Goal: Task Accomplishment & Management: Complete application form

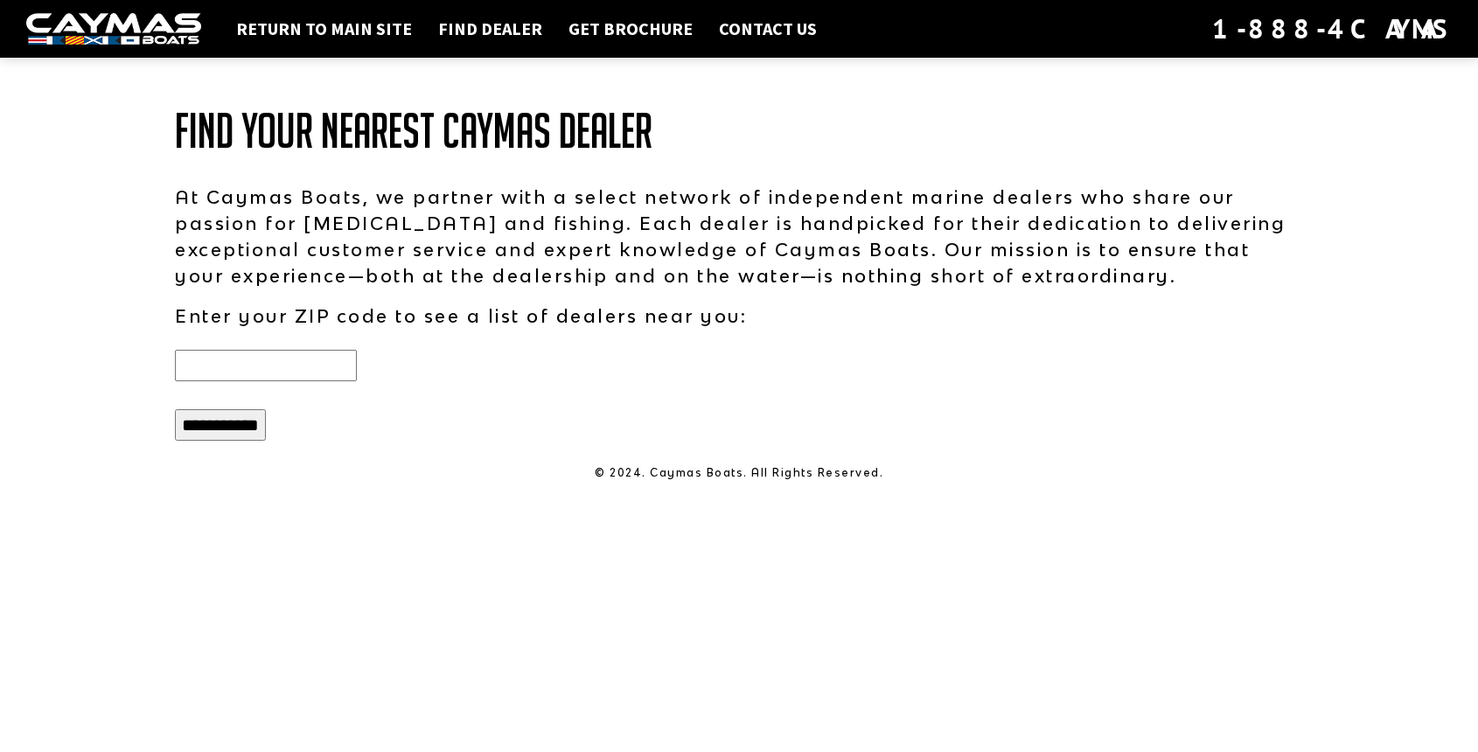
click at [287, 362] on input "text" at bounding box center [266, 365] width 182 height 31
type input "*****"
click at [219, 423] on input "**********" at bounding box center [220, 424] width 91 height 31
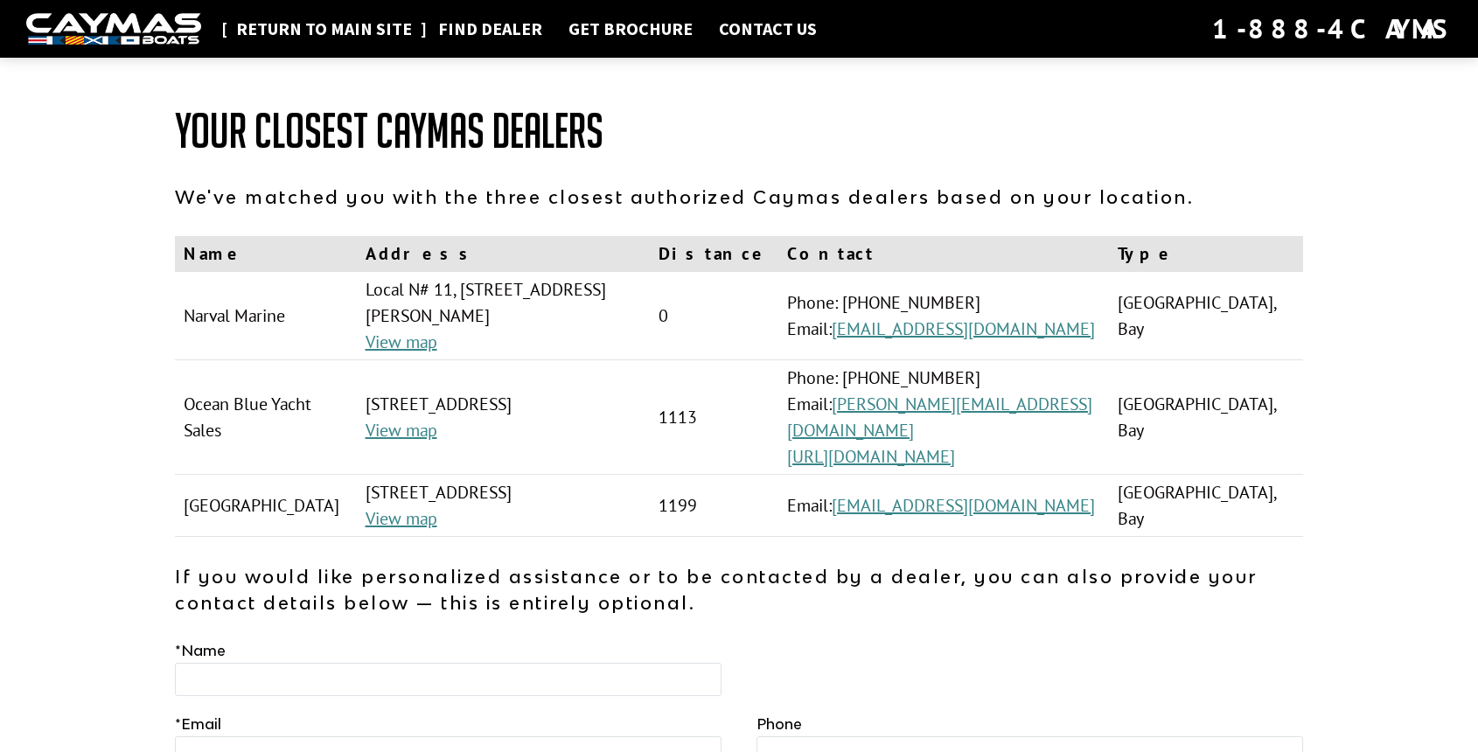
click at [299, 27] on link "Return to main site" at bounding box center [323, 28] width 193 height 23
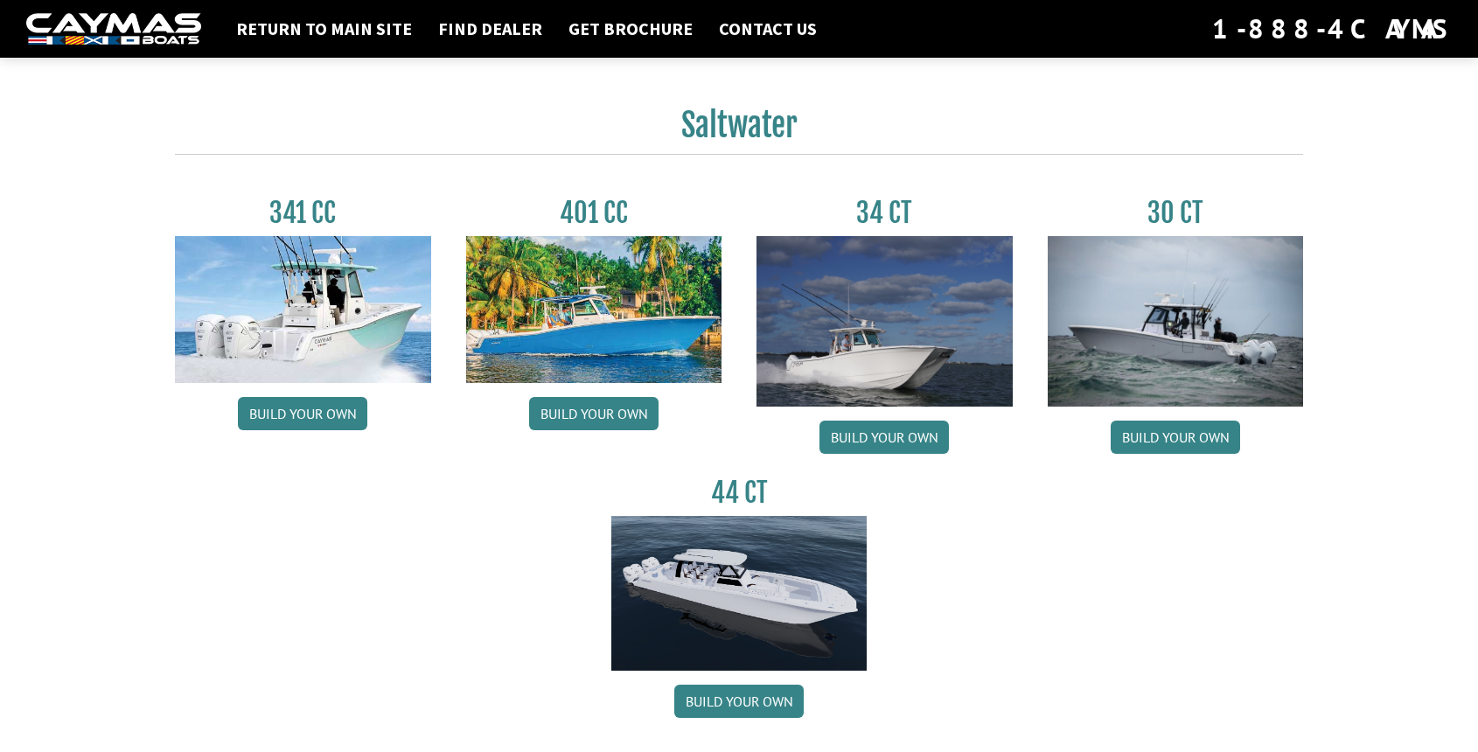
scroll to position [732, 0]
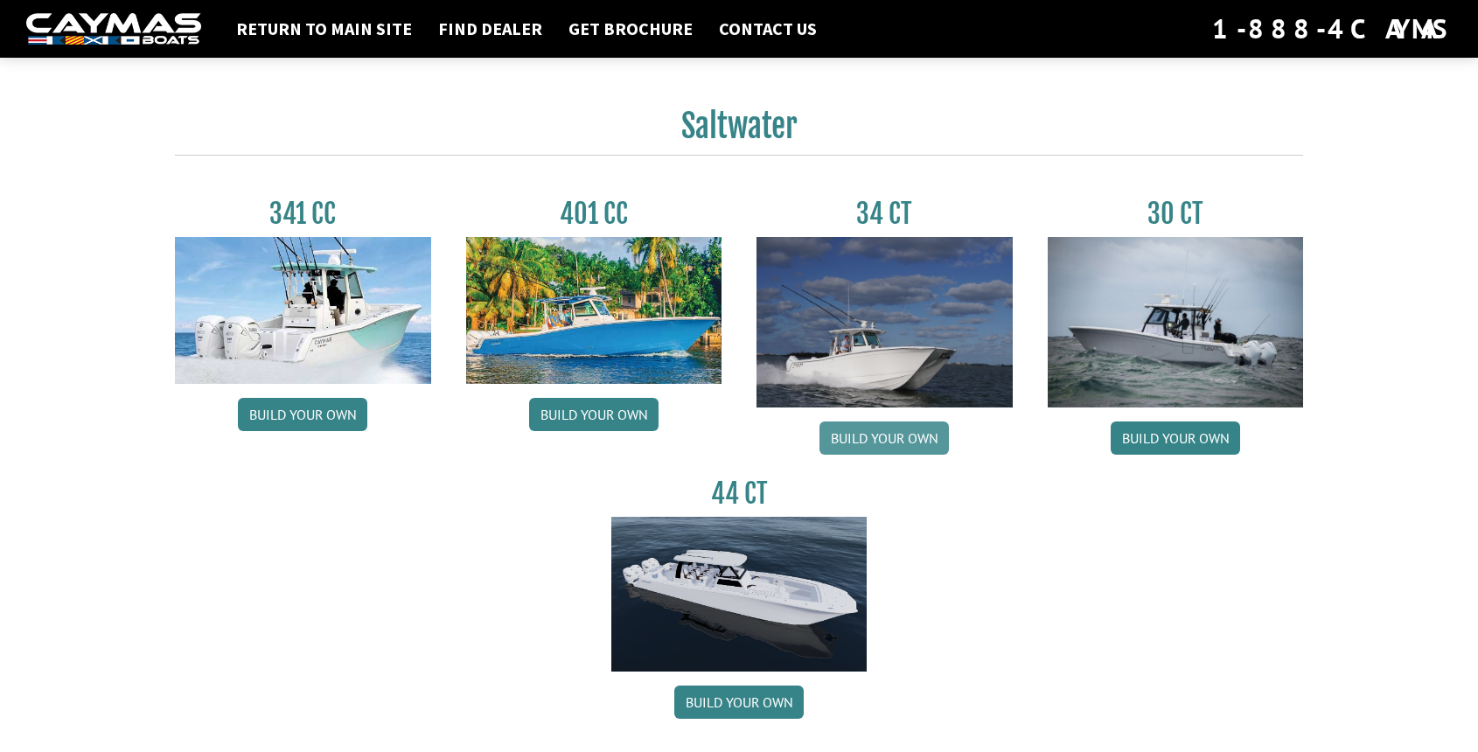
click at [877, 438] on link "Build your own" at bounding box center [883, 438] width 129 height 33
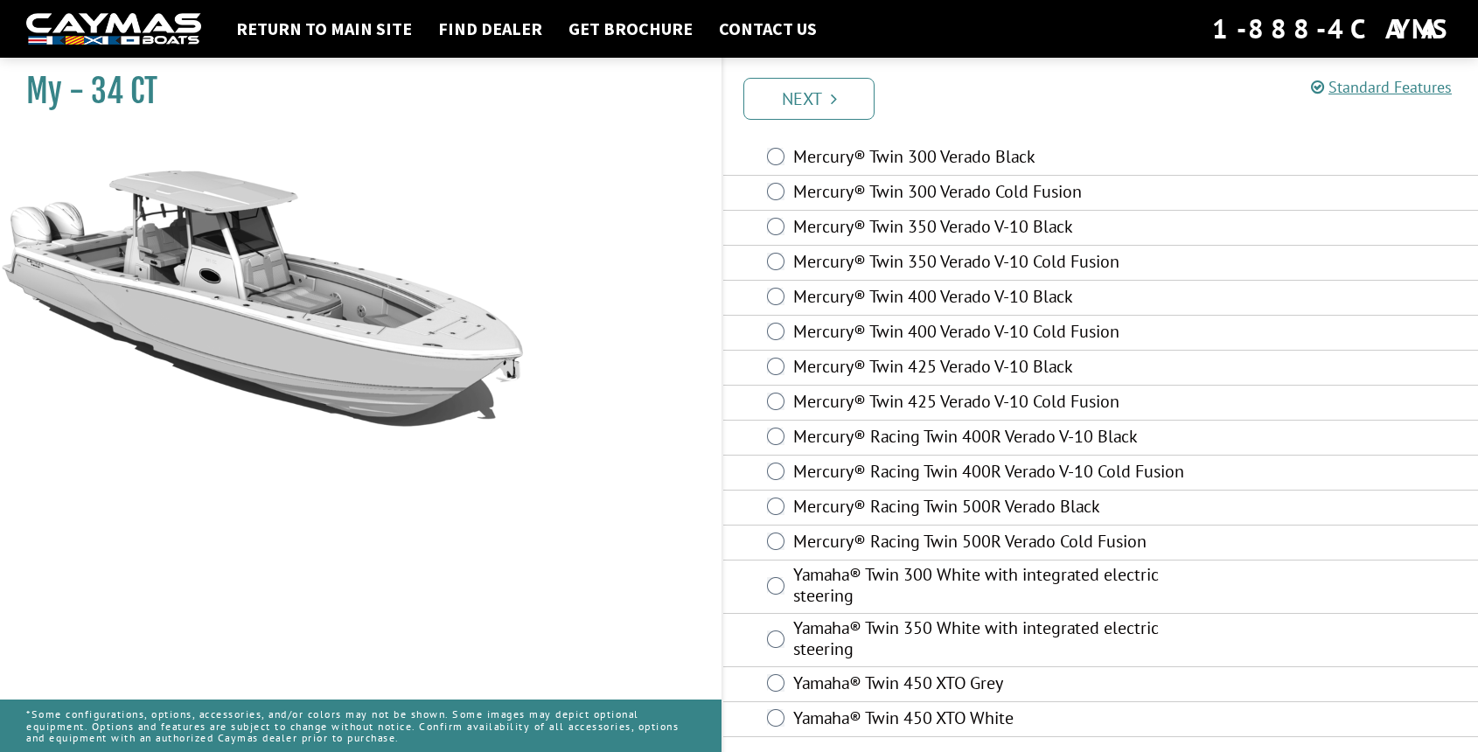
scroll to position [69, 0]
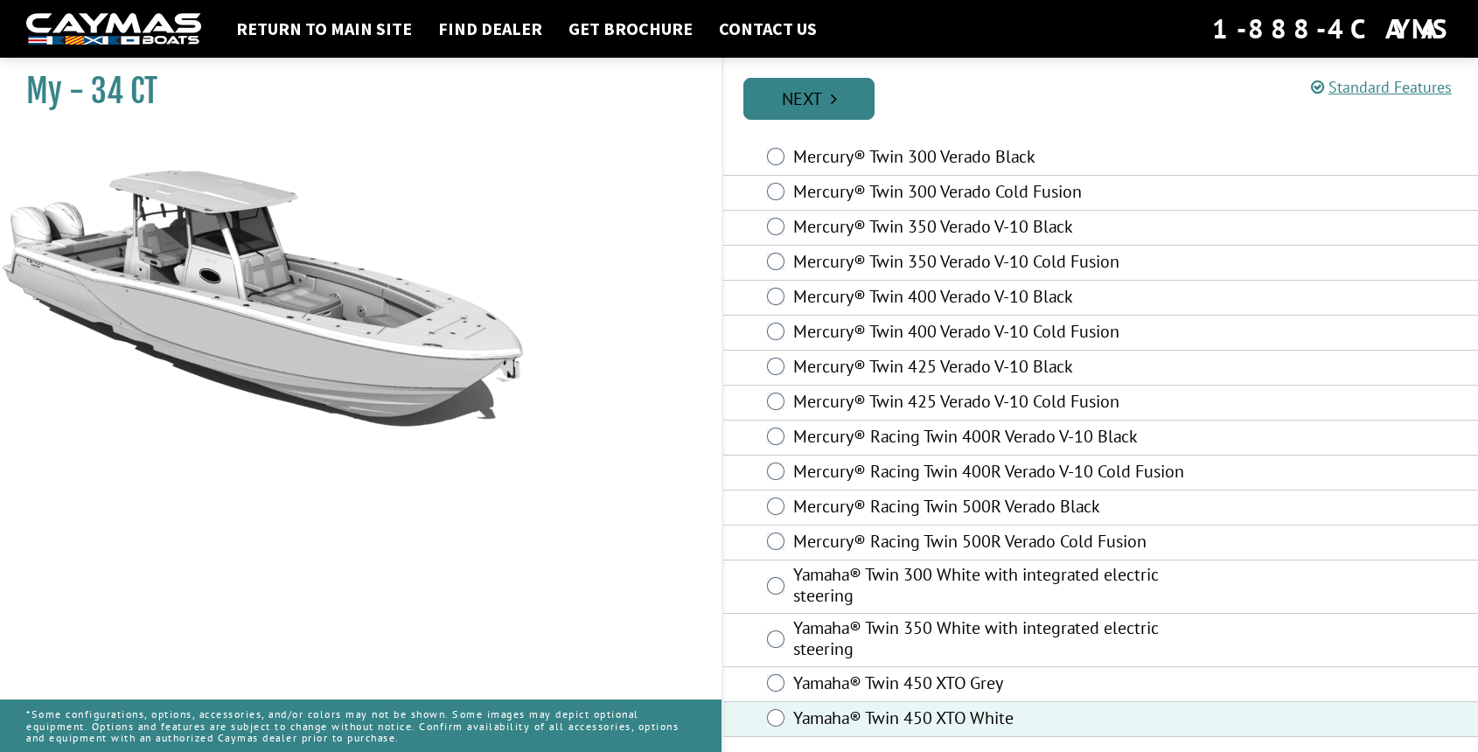
click at [801, 100] on link "Next" at bounding box center [808, 99] width 131 height 42
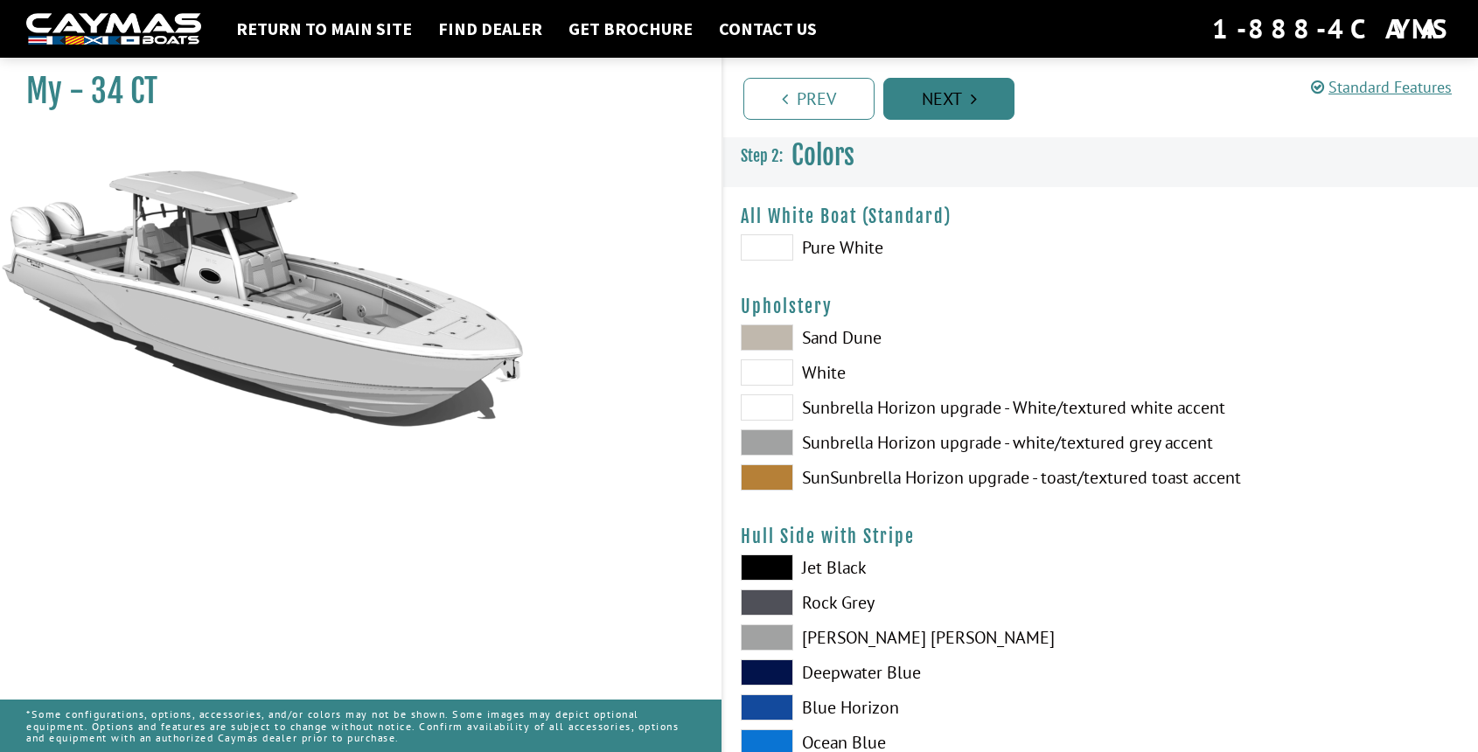
scroll to position [0, 0]
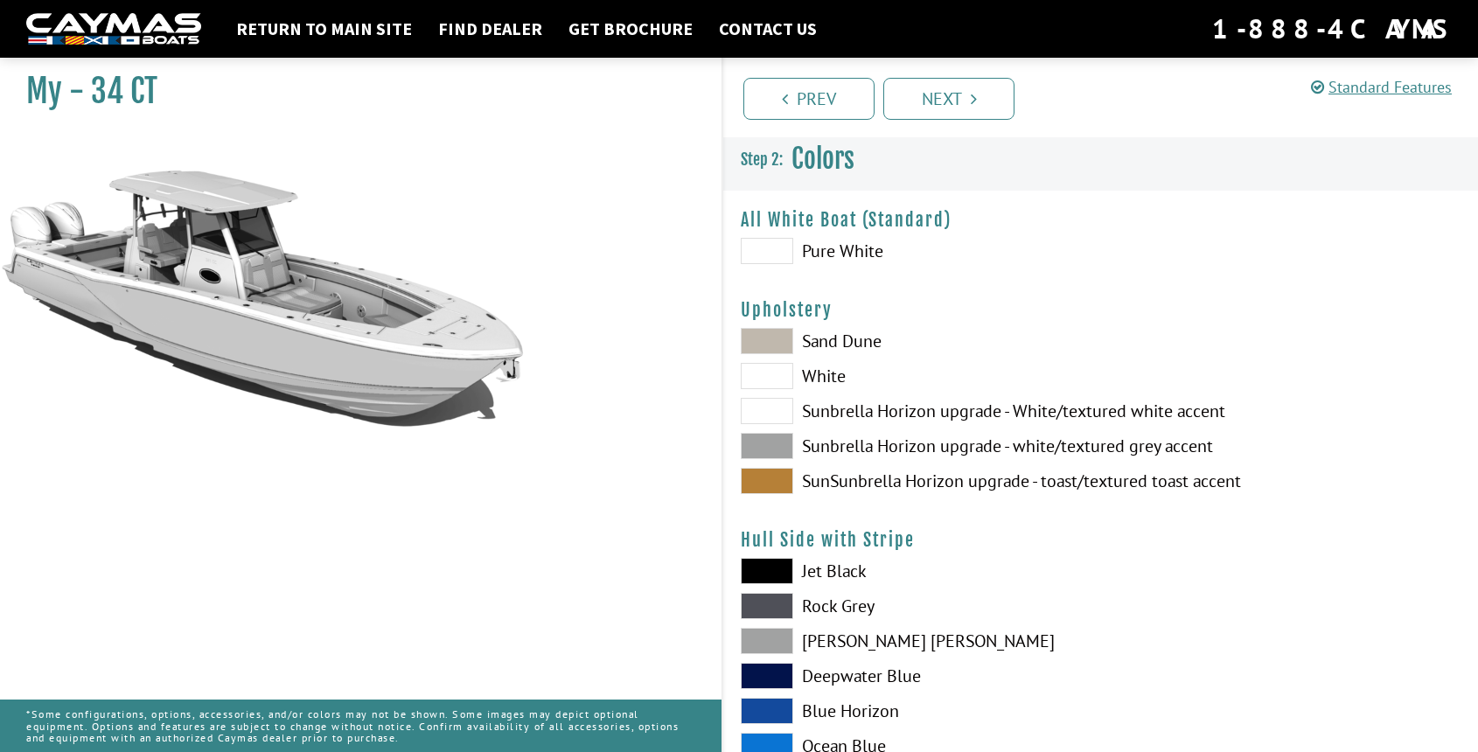
click at [771, 254] on span at bounding box center [767, 251] width 52 height 26
click at [774, 345] on span at bounding box center [767, 341] width 52 height 26
click at [770, 375] on span at bounding box center [767, 376] width 52 height 26
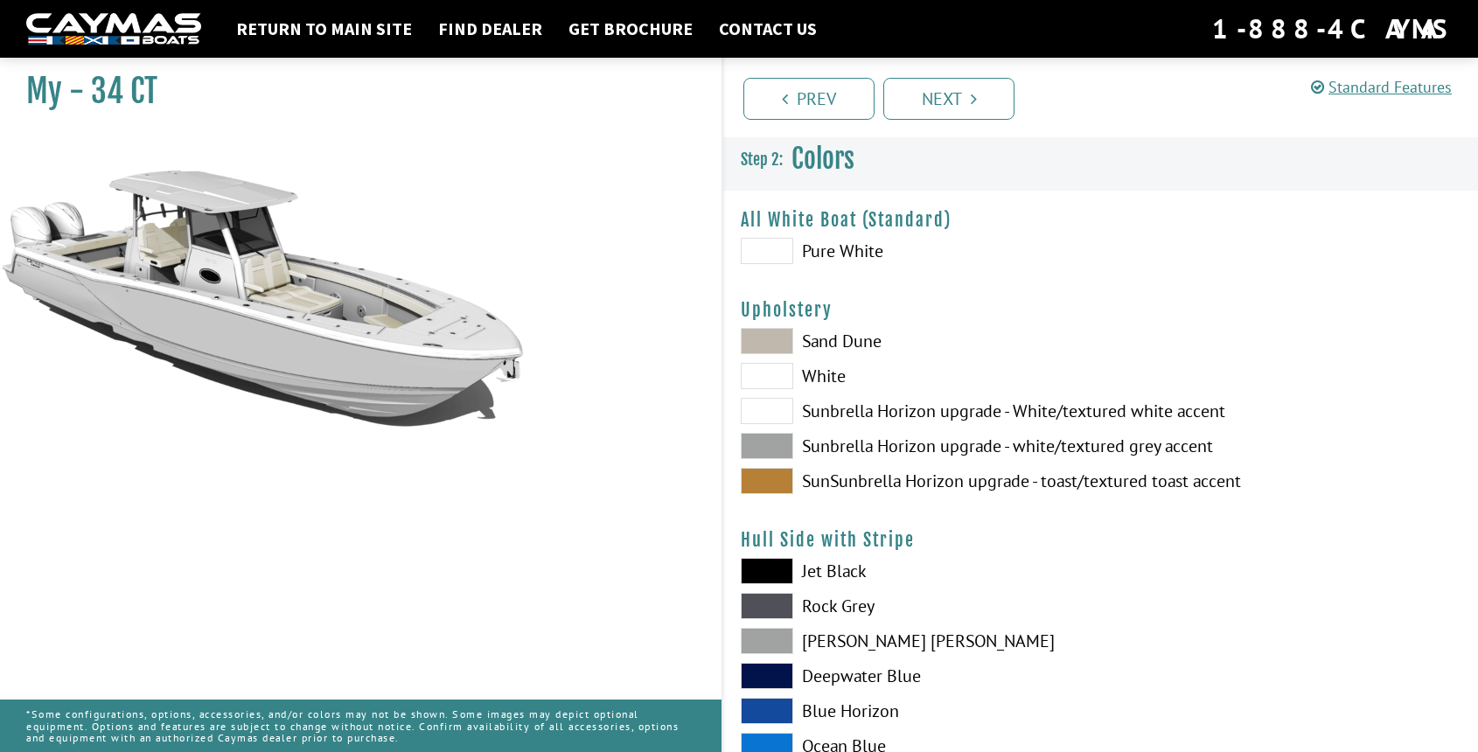
click at [769, 408] on span at bounding box center [767, 411] width 52 height 26
click at [768, 443] on span at bounding box center [767, 446] width 52 height 26
click at [772, 410] on span at bounding box center [767, 411] width 52 height 26
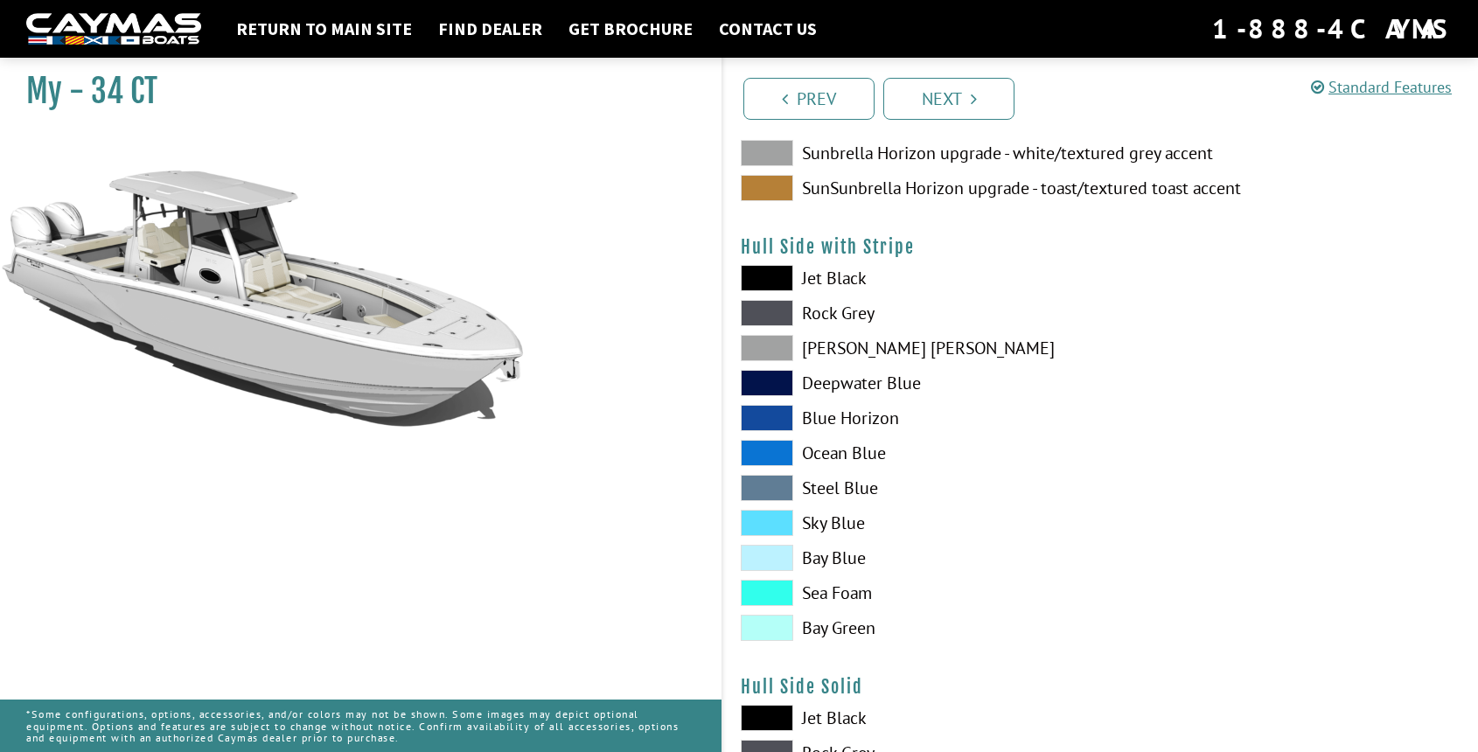
scroll to position [288, 0]
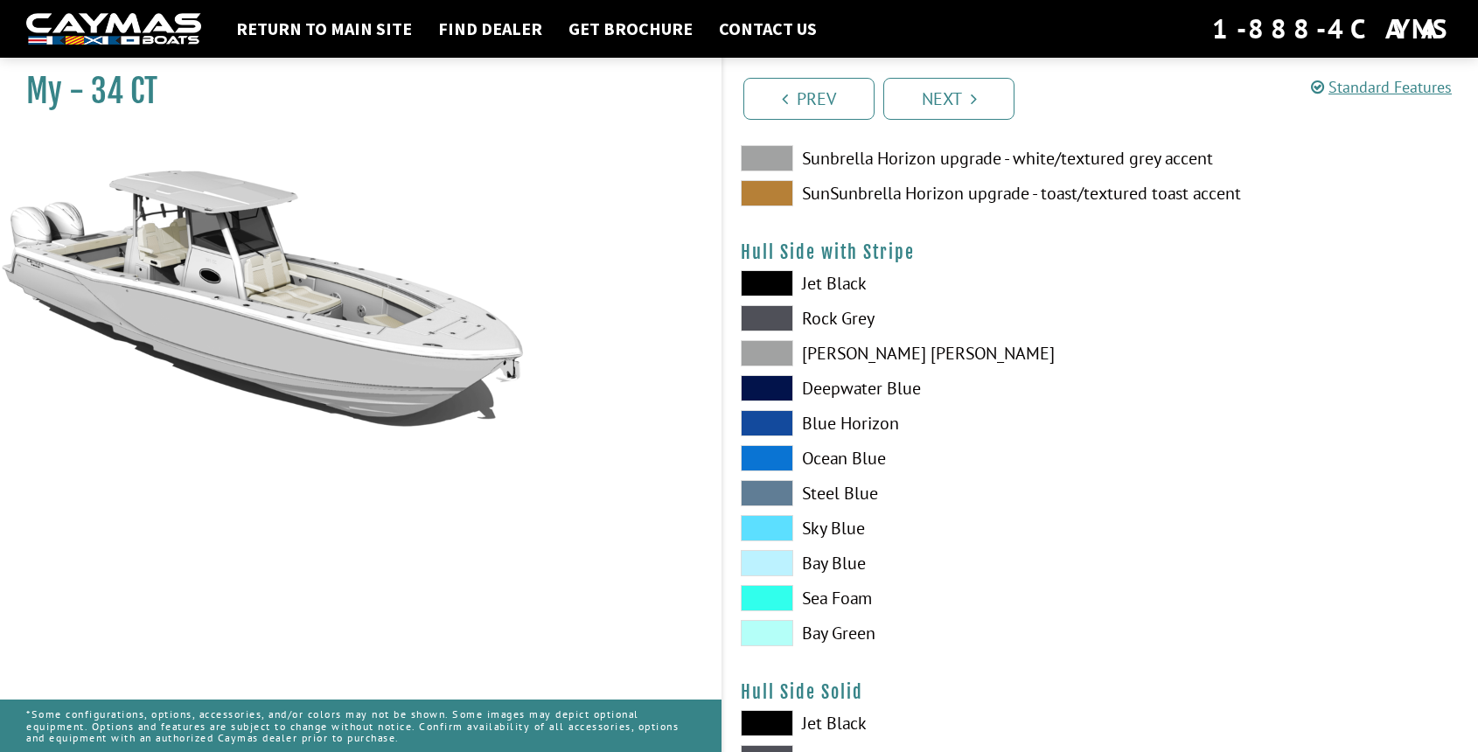
click at [765, 531] on span at bounding box center [767, 528] width 52 height 26
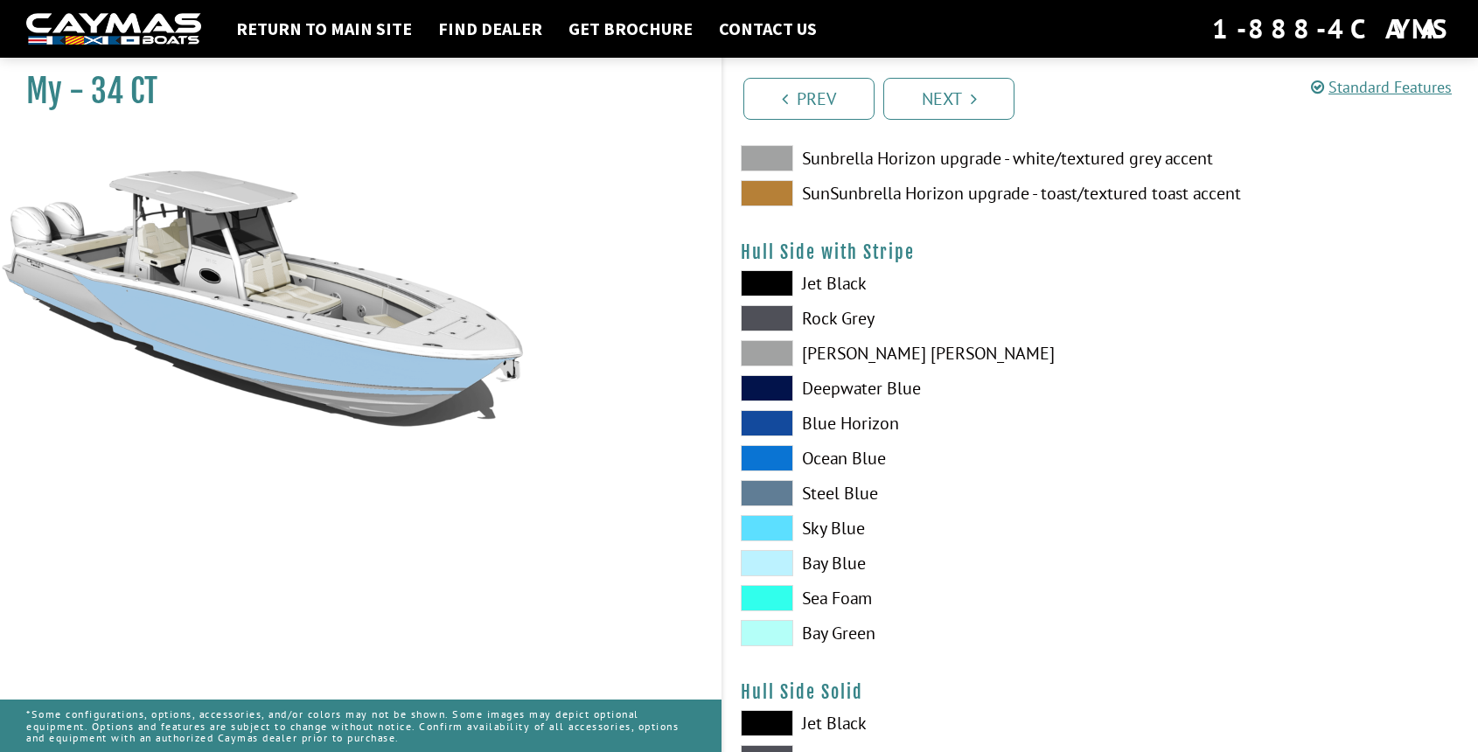
click at [769, 463] on span at bounding box center [767, 458] width 52 height 26
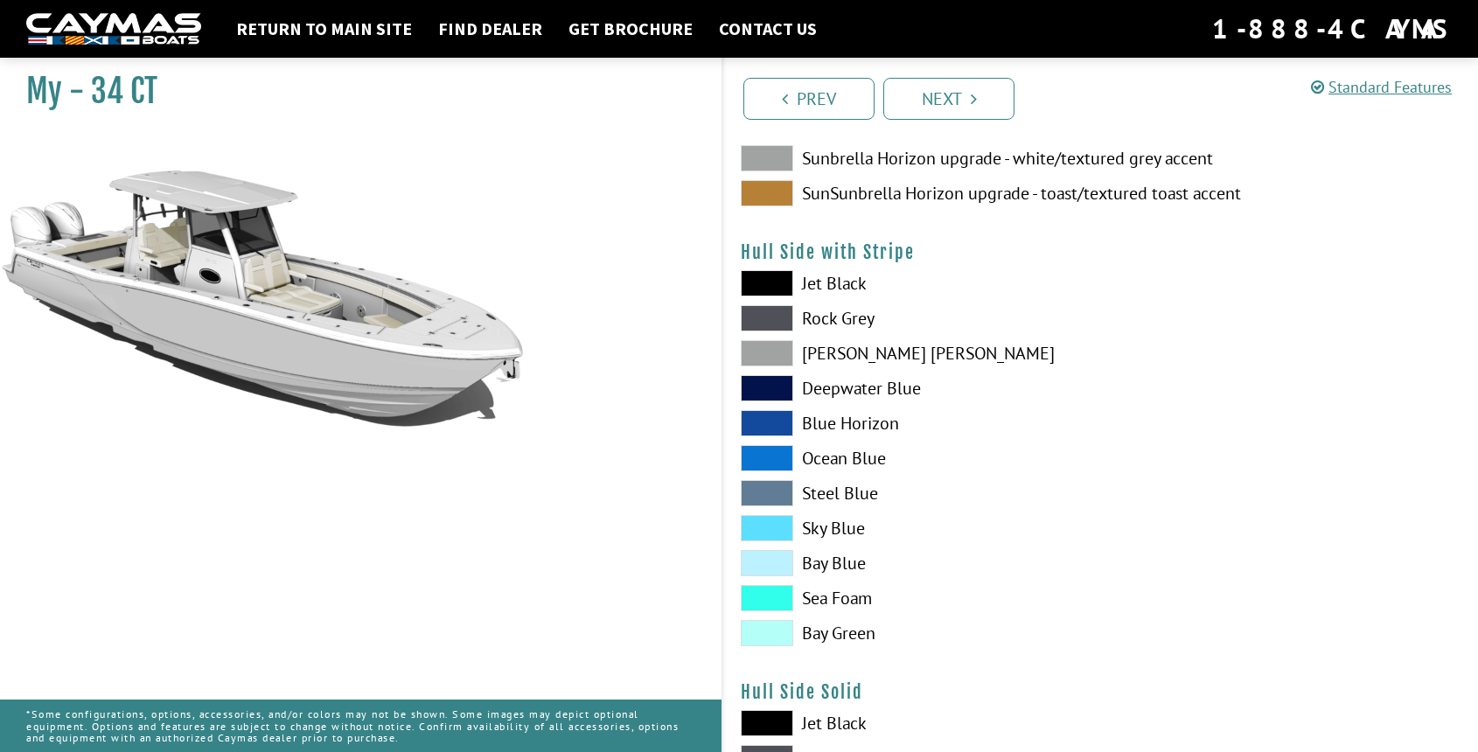
click at [767, 421] on span at bounding box center [767, 423] width 52 height 26
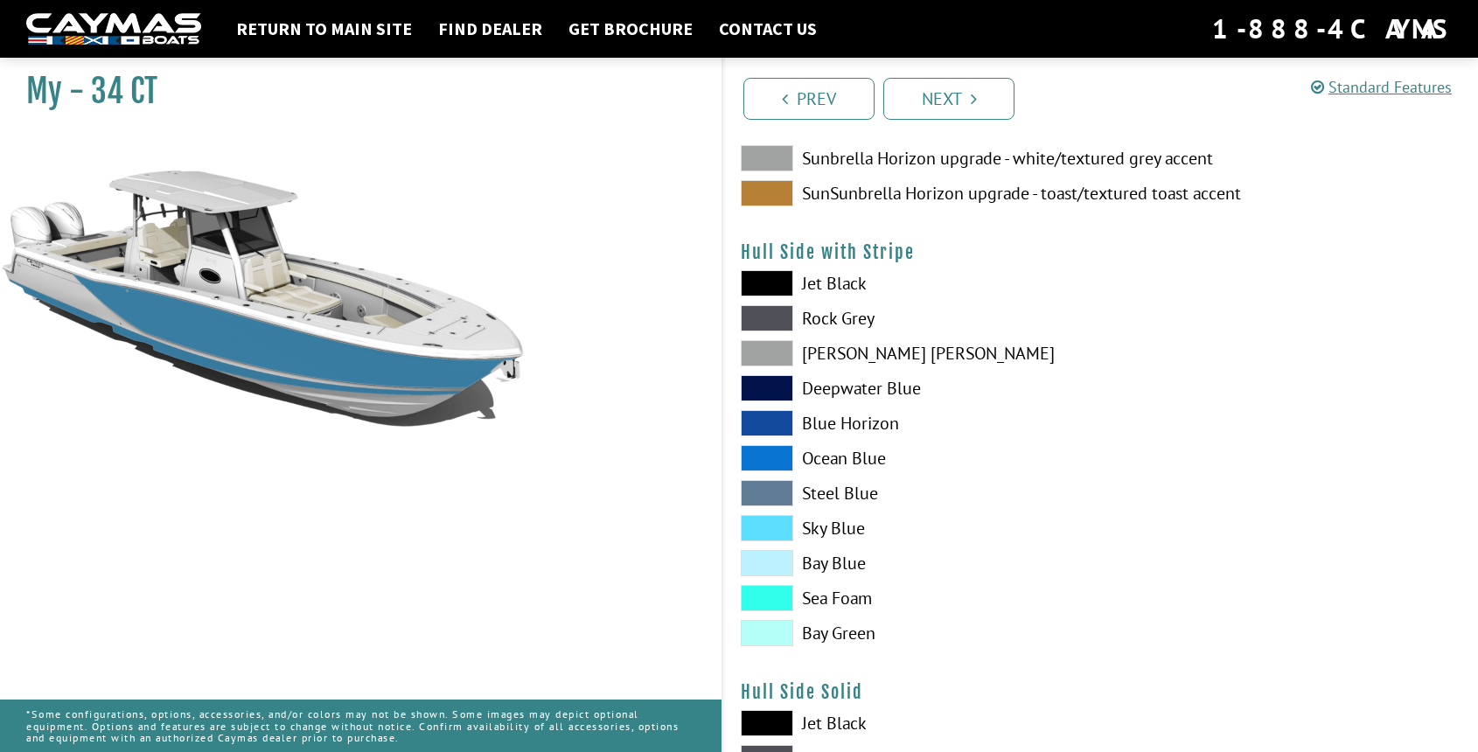
click at [769, 598] on span at bounding box center [767, 598] width 52 height 26
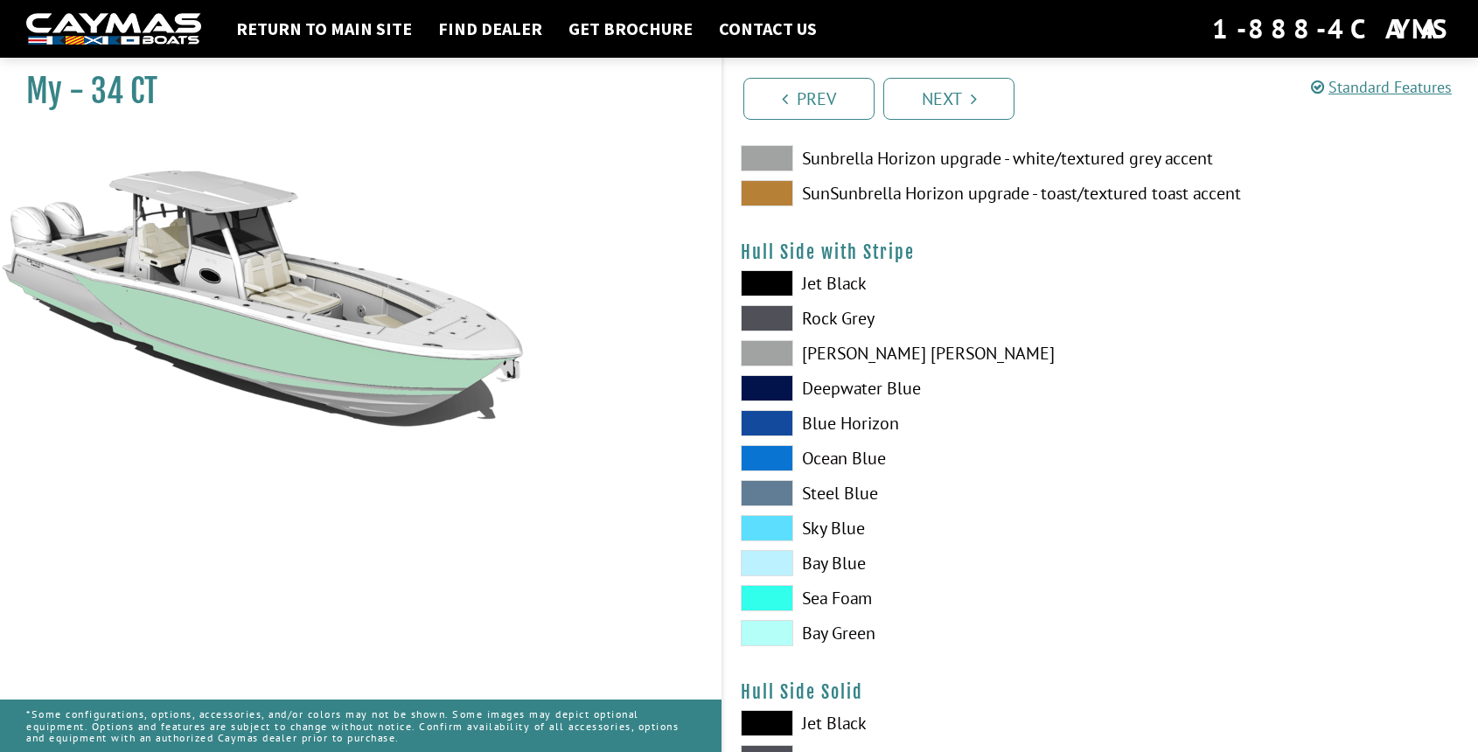
click at [766, 640] on span at bounding box center [767, 633] width 52 height 26
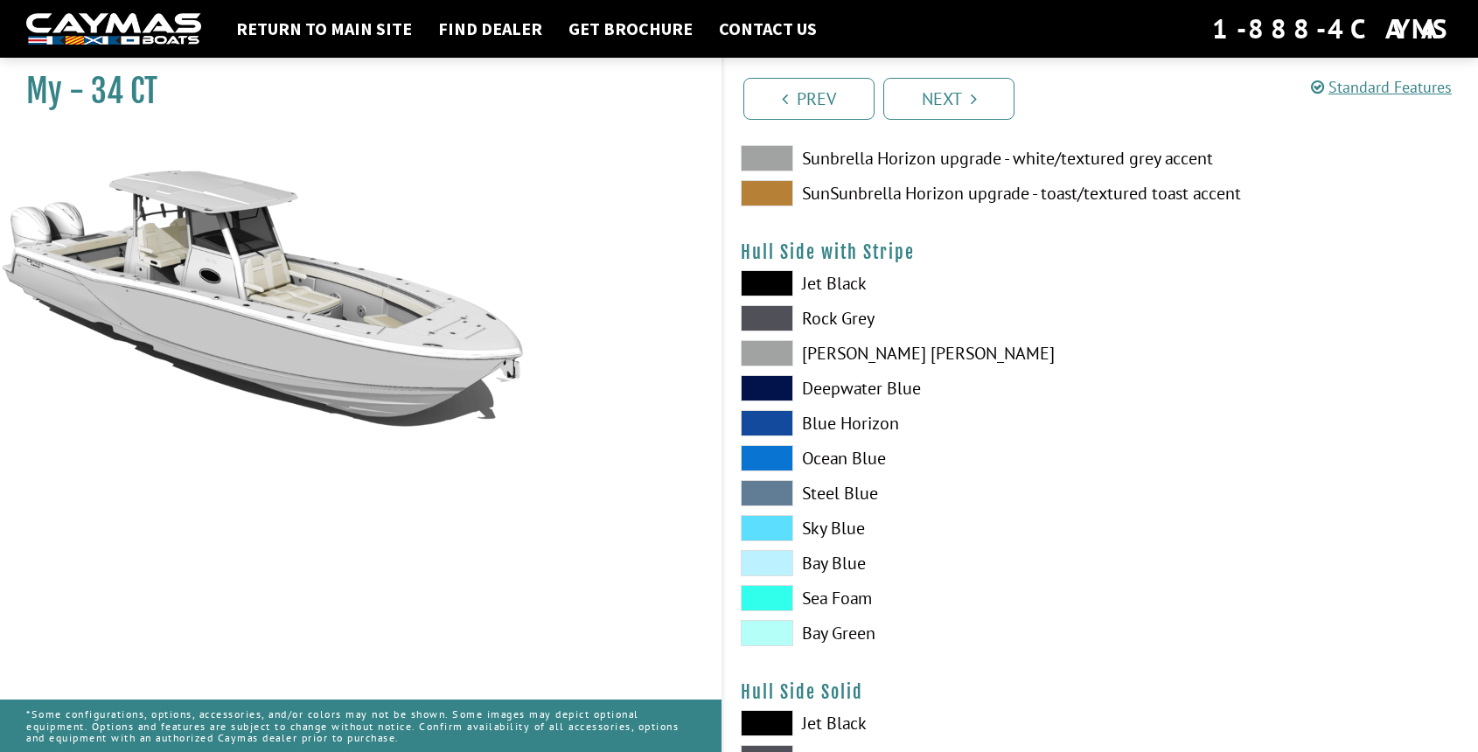
click at [762, 531] on span at bounding box center [767, 528] width 52 height 26
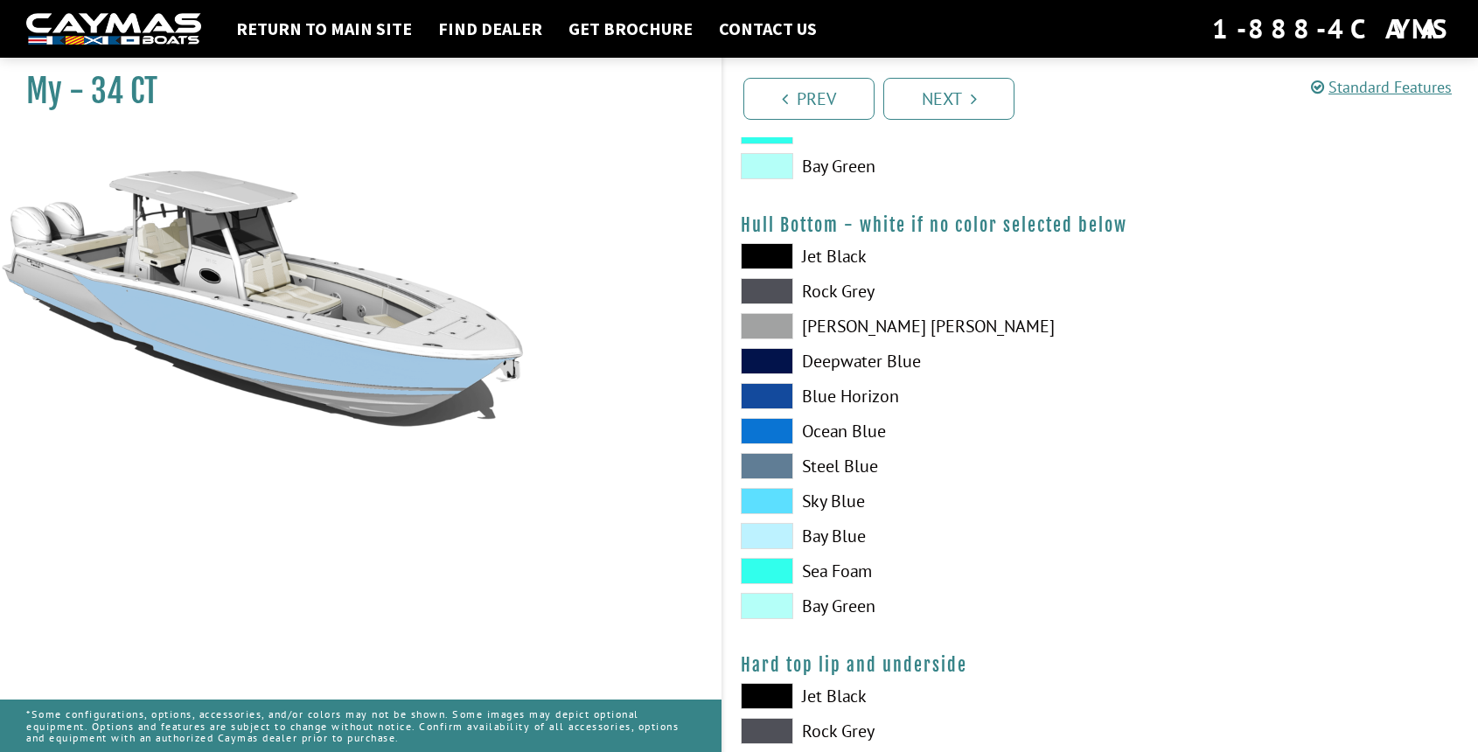
scroll to position [1199, 0]
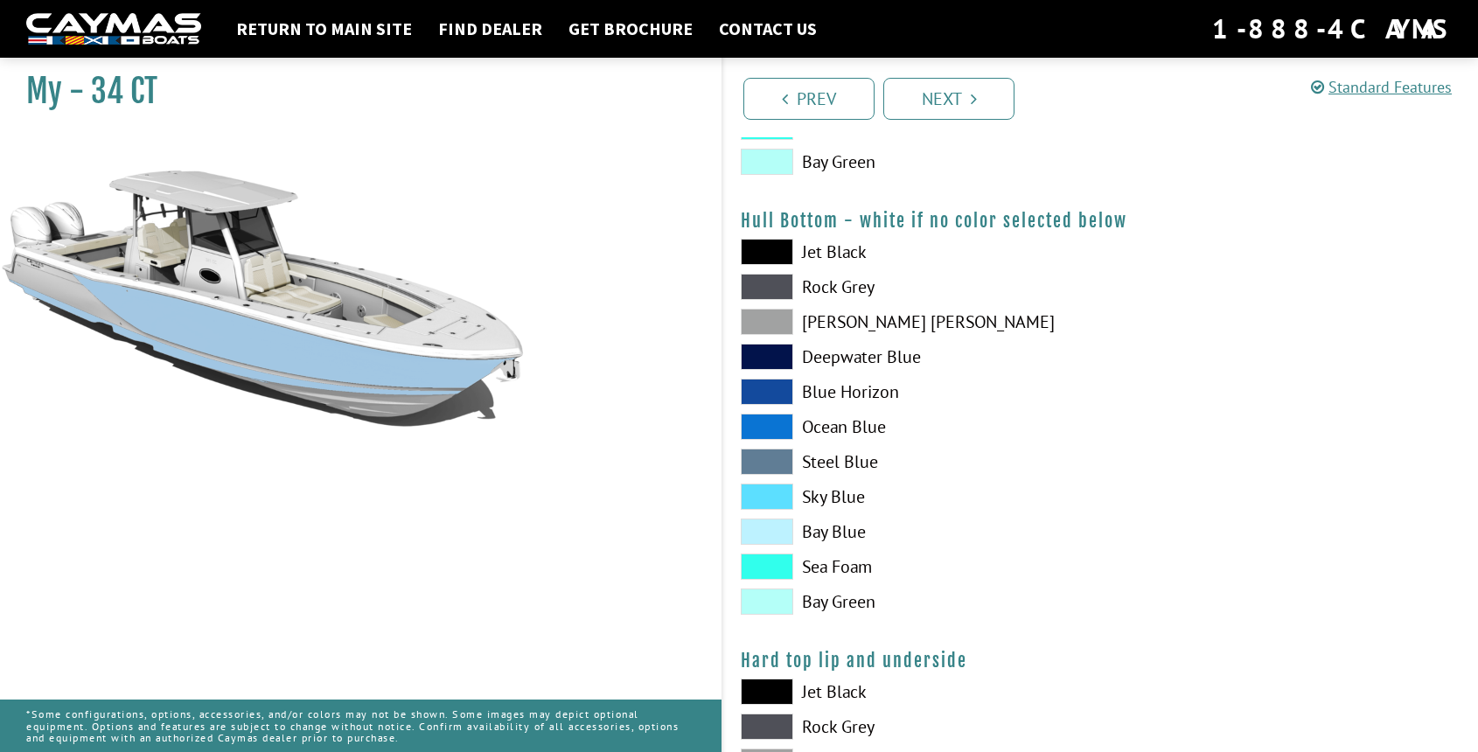
click at [773, 249] on span at bounding box center [767, 252] width 52 height 26
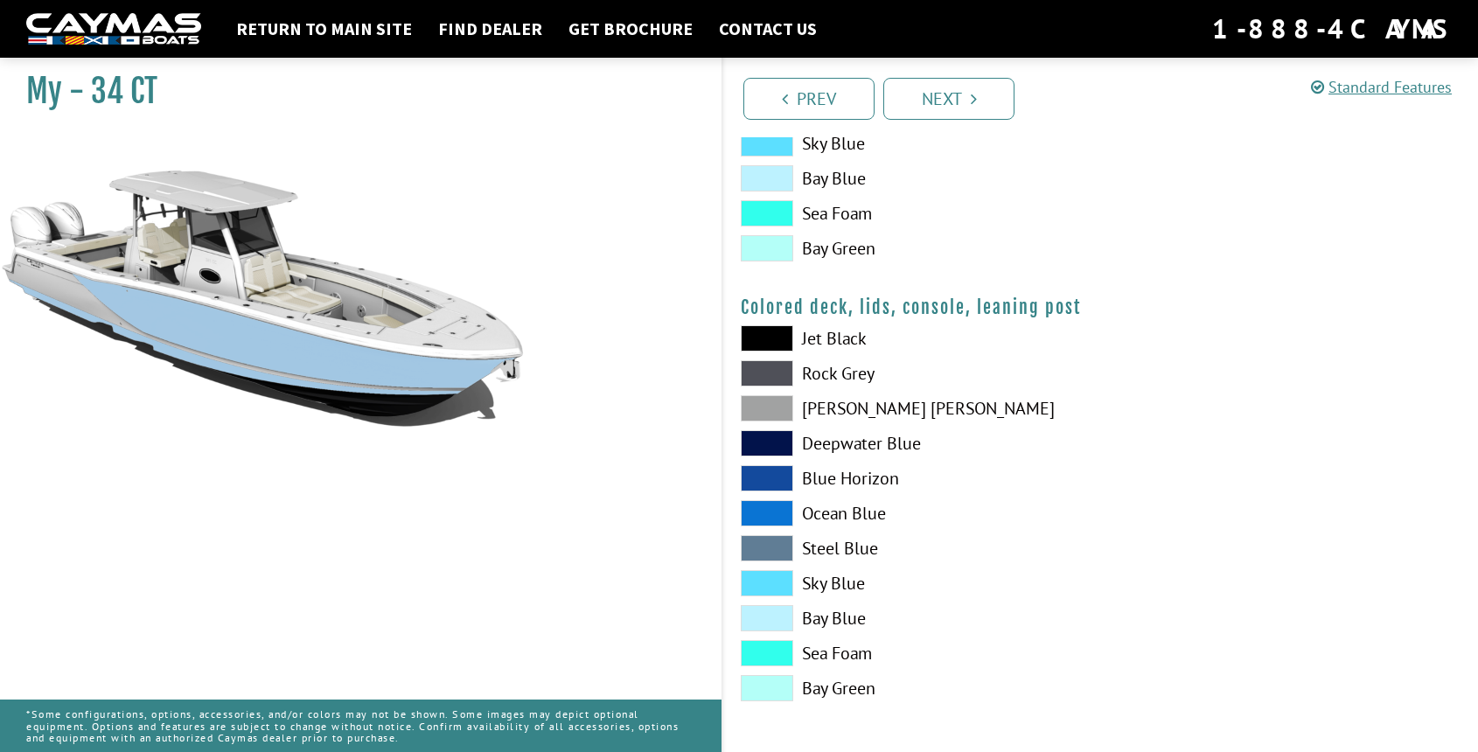
scroll to position [1992, 0]
click at [948, 100] on link "Next" at bounding box center [948, 99] width 131 height 42
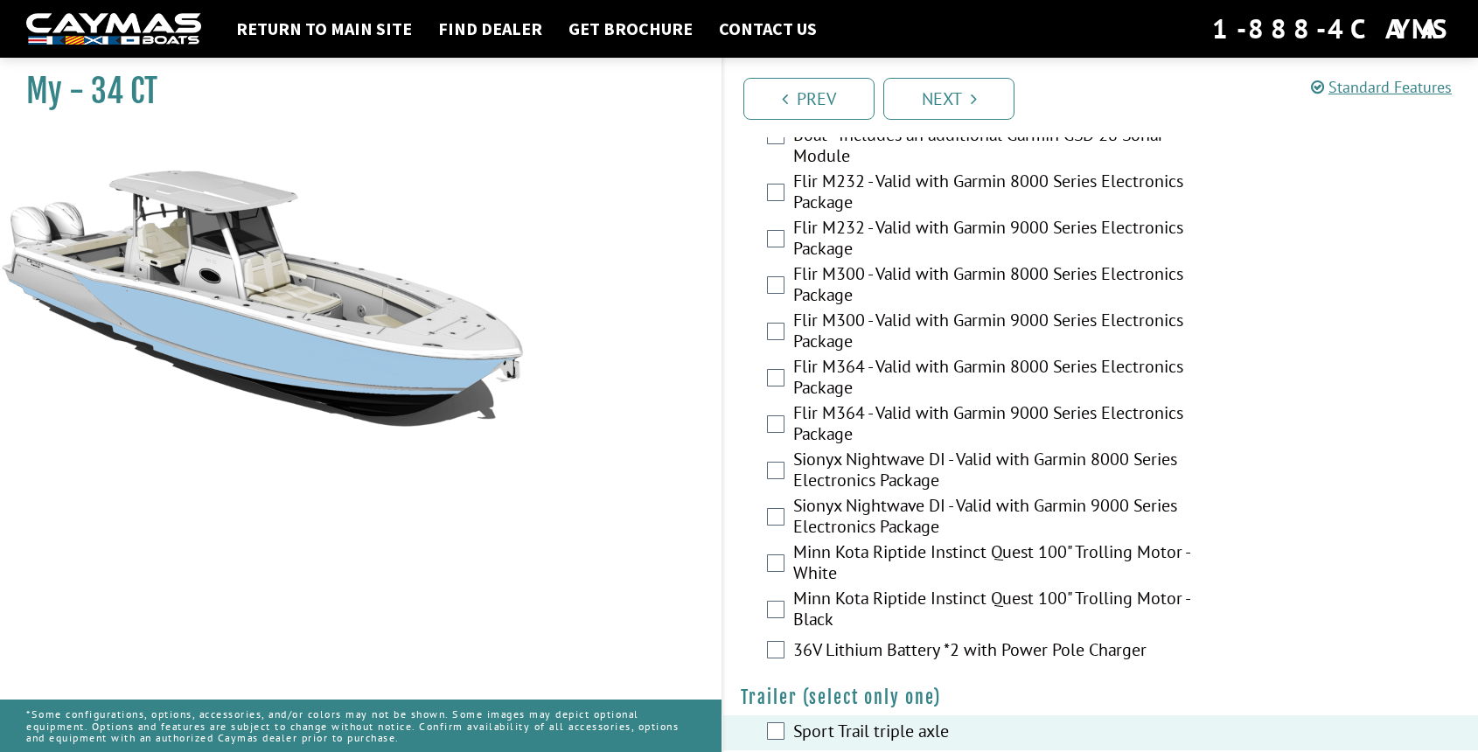
scroll to position [3417, 0]
click at [939, 94] on link "Next" at bounding box center [948, 99] width 131 height 42
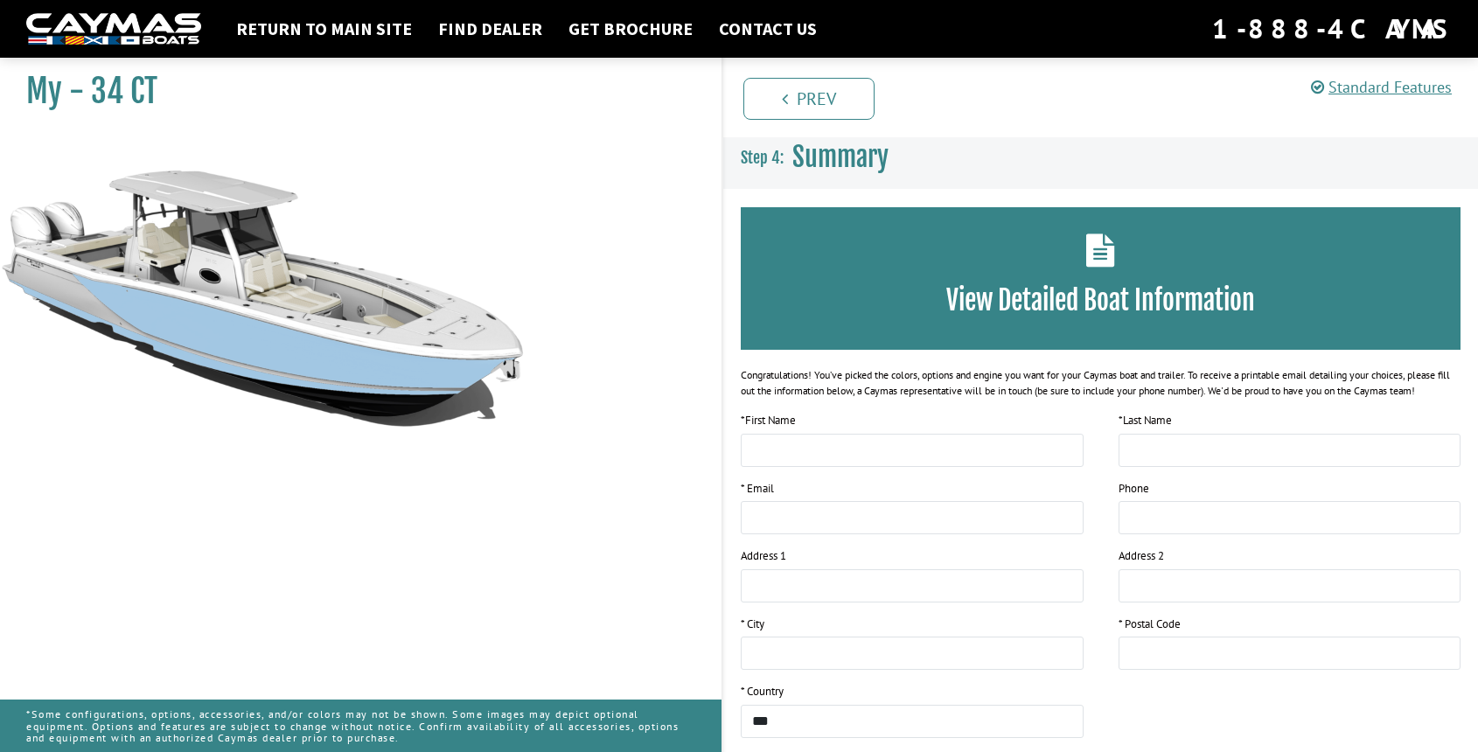
scroll to position [0, 0]
